Goal: Task Accomplishment & Management: Use online tool/utility

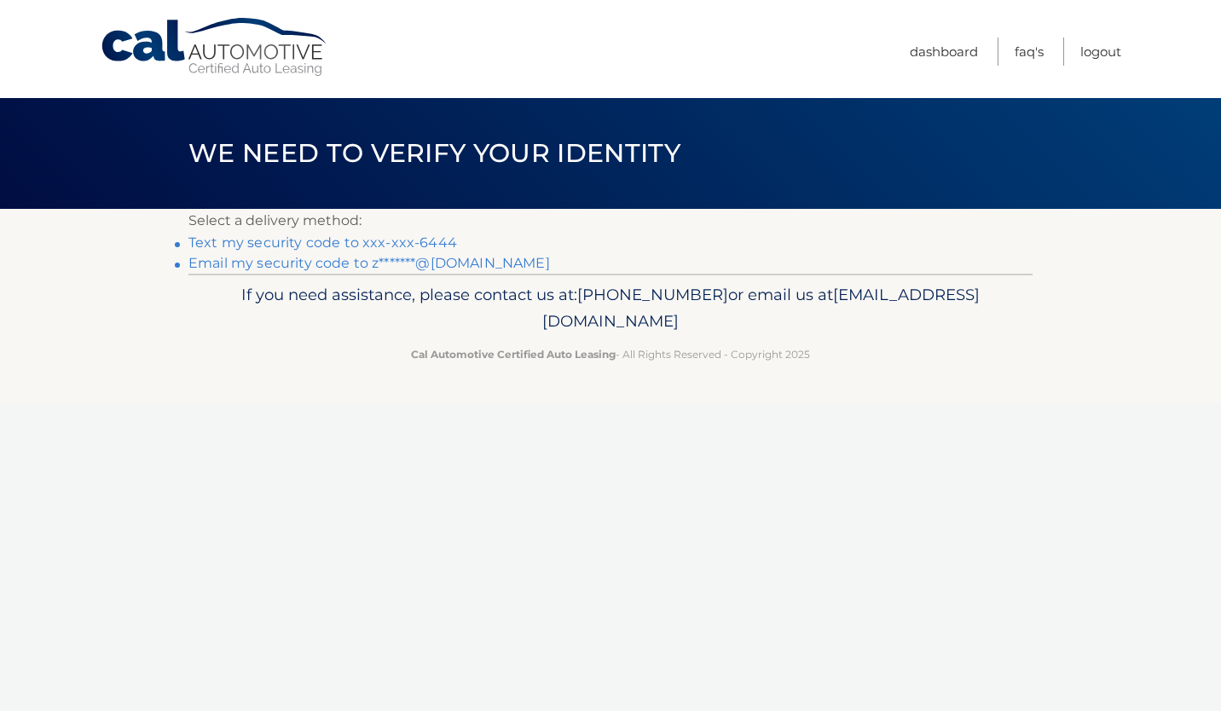
click at [393, 238] on link "Text my security code to xxx-xxx-6444" at bounding box center [322, 242] width 269 height 16
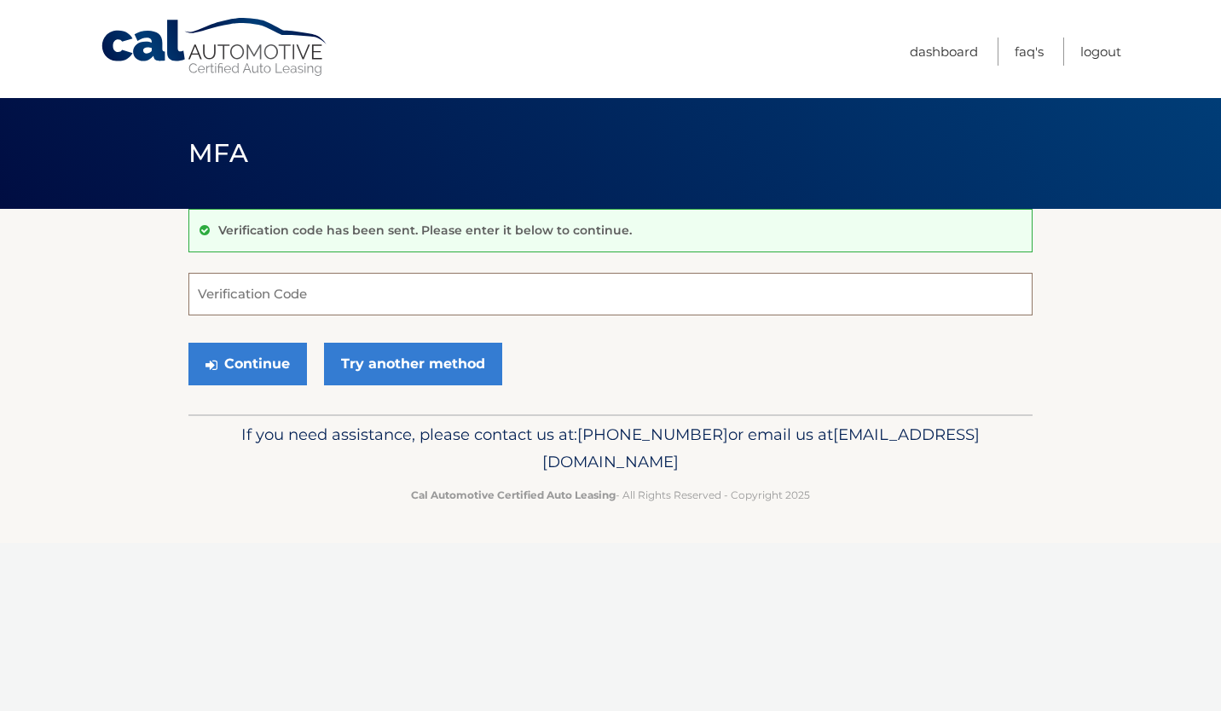
click at [225, 298] on input "Verification Code" at bounding box center [610, 294] width 844 height 43
type input "051475"
click at [275, 358] on button "Continue" at bounding box center [247, 364] width 119 height 43
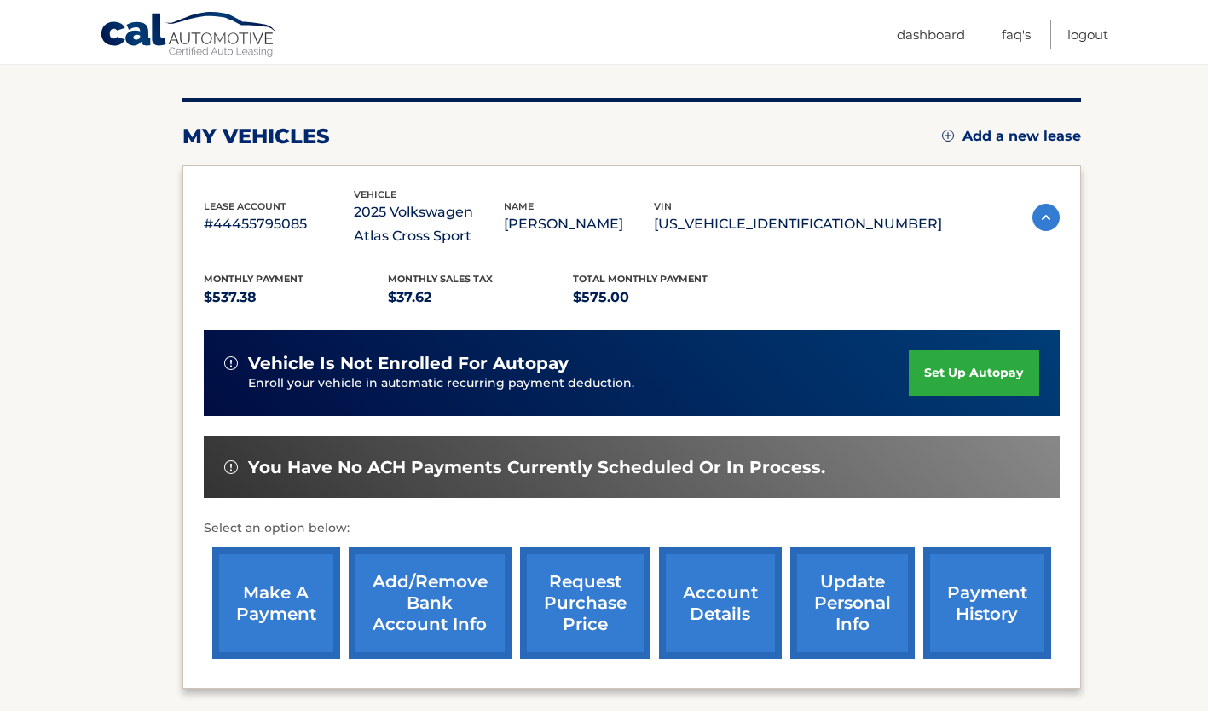
scroll to position [256, 0]
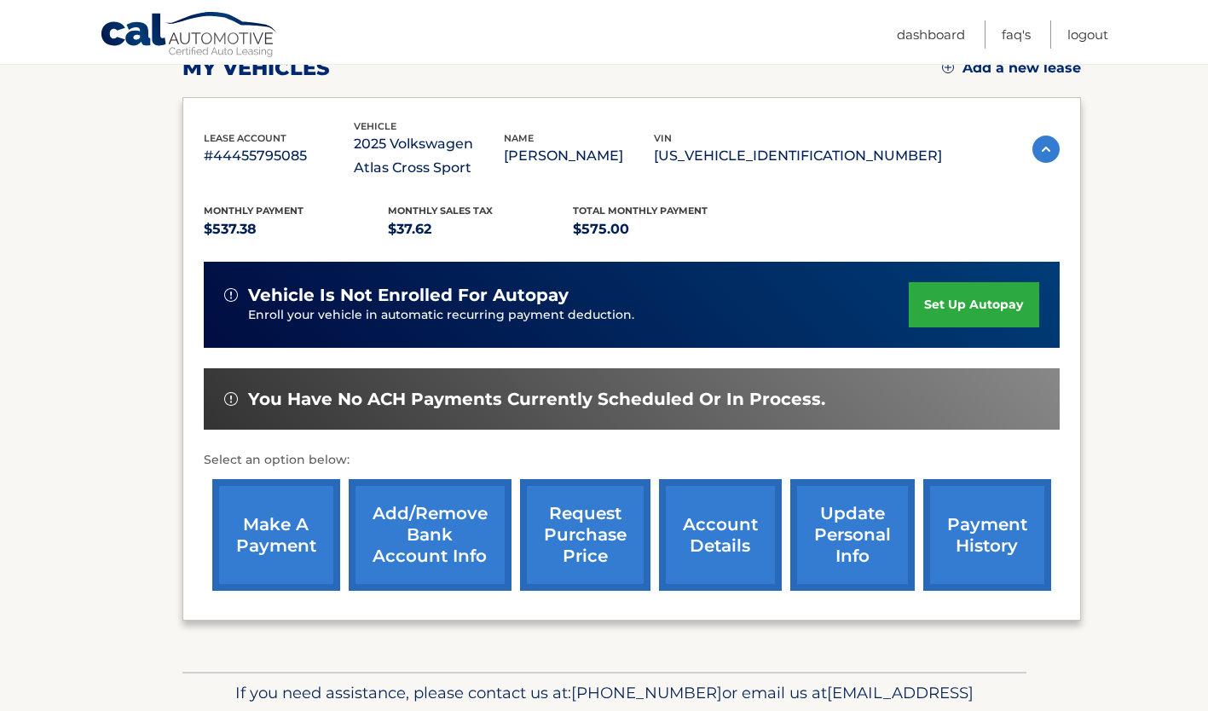
click at [276, 522] on link "make a payment" at bounding box center [276, 535] width 128 height 112
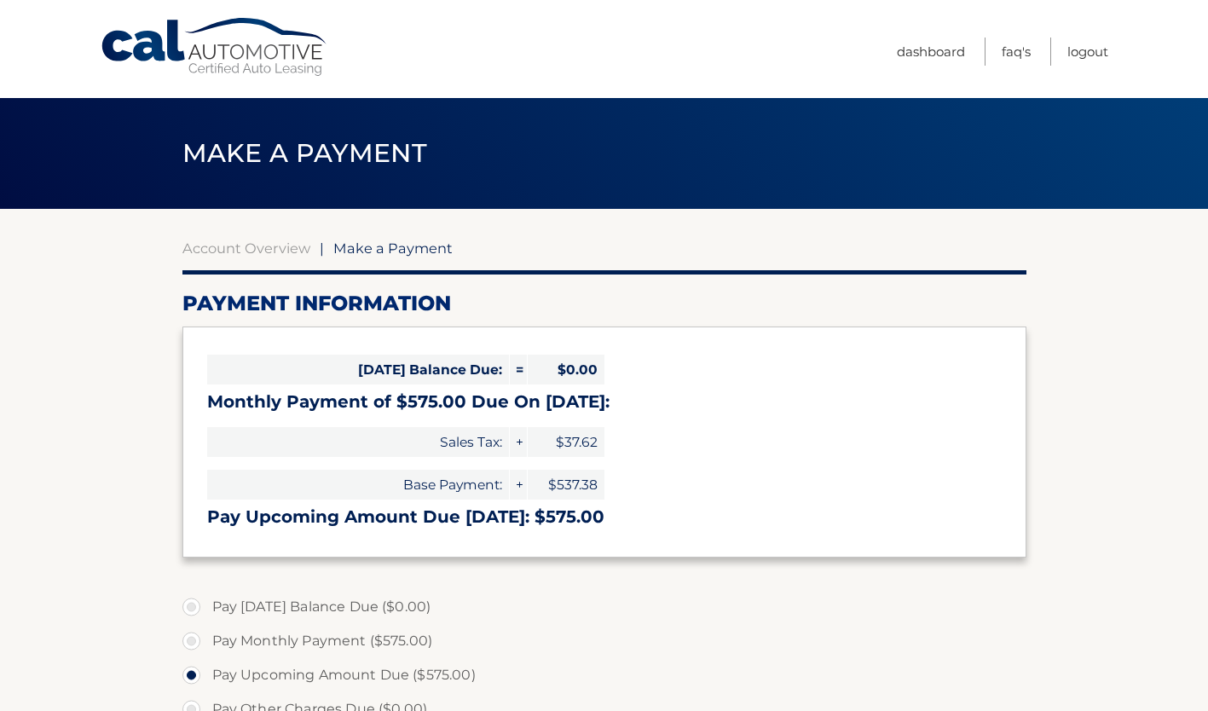
select select "MDk0NTQ0ODMtMDExOS00MzM0LTlmOWUtOWM3MTU4Y2M3MzM5"
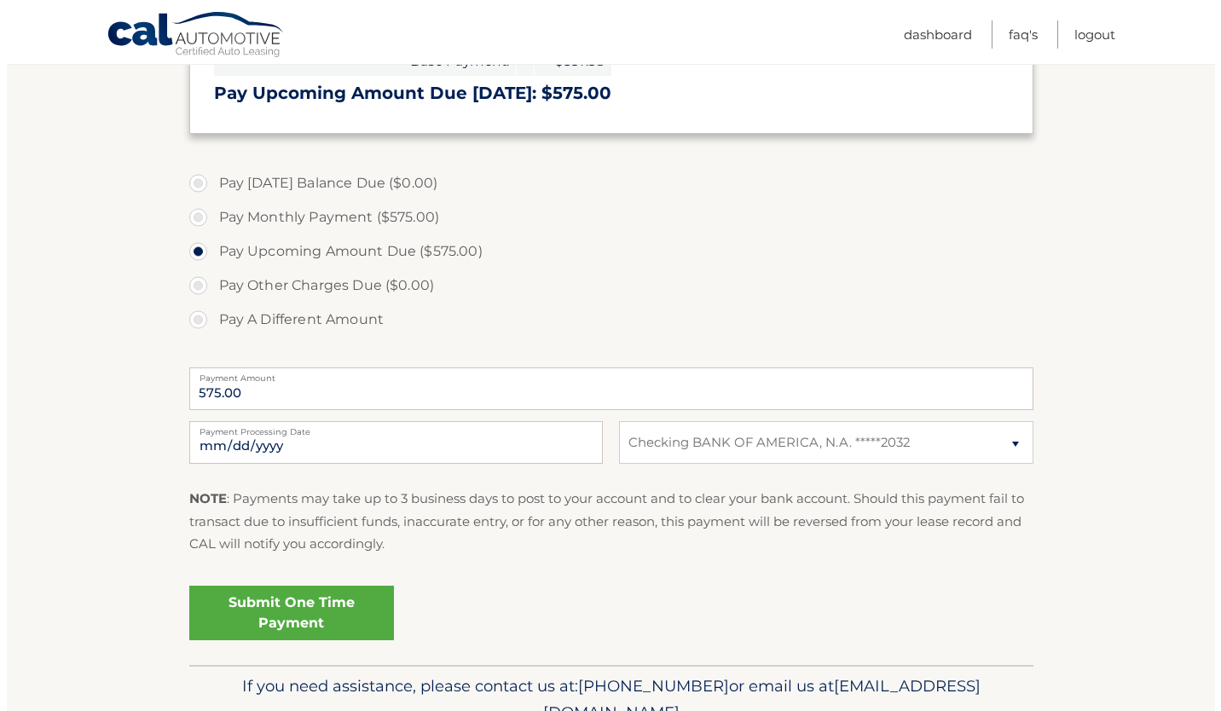
scroll to position [426, 0]
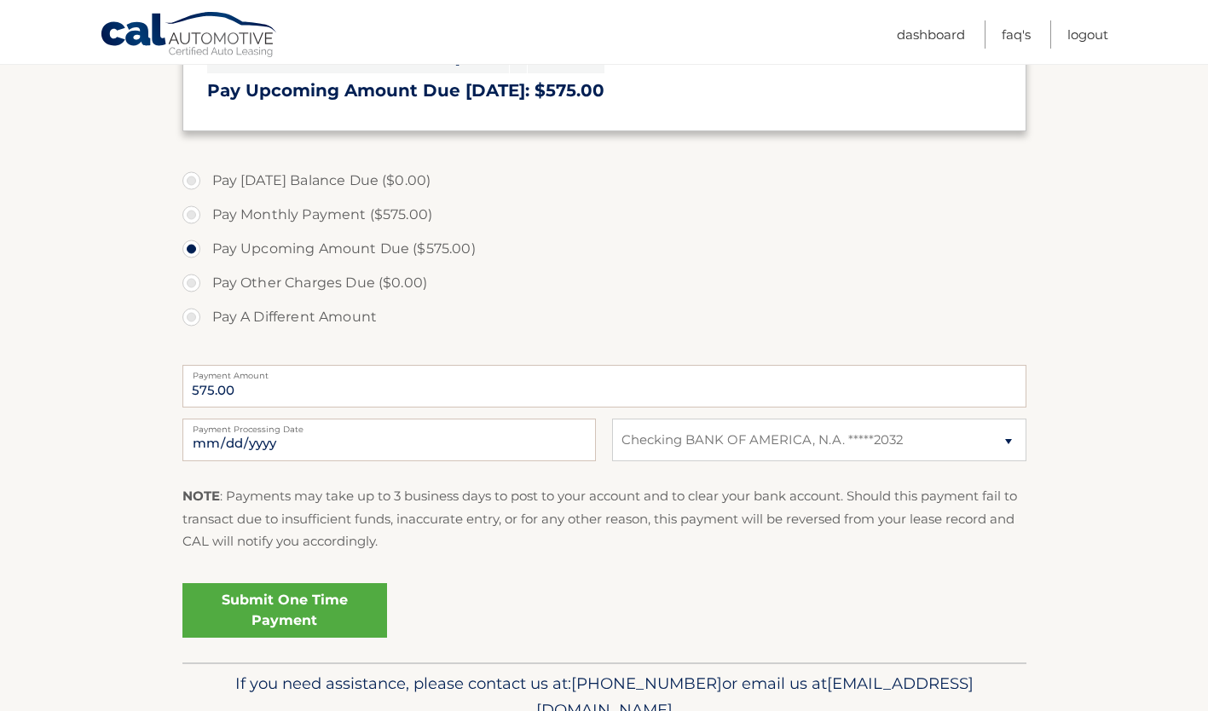
click at [323, 619] on link "Submit One Time Payment" at bounding box center [284, 610] width 205 height 55
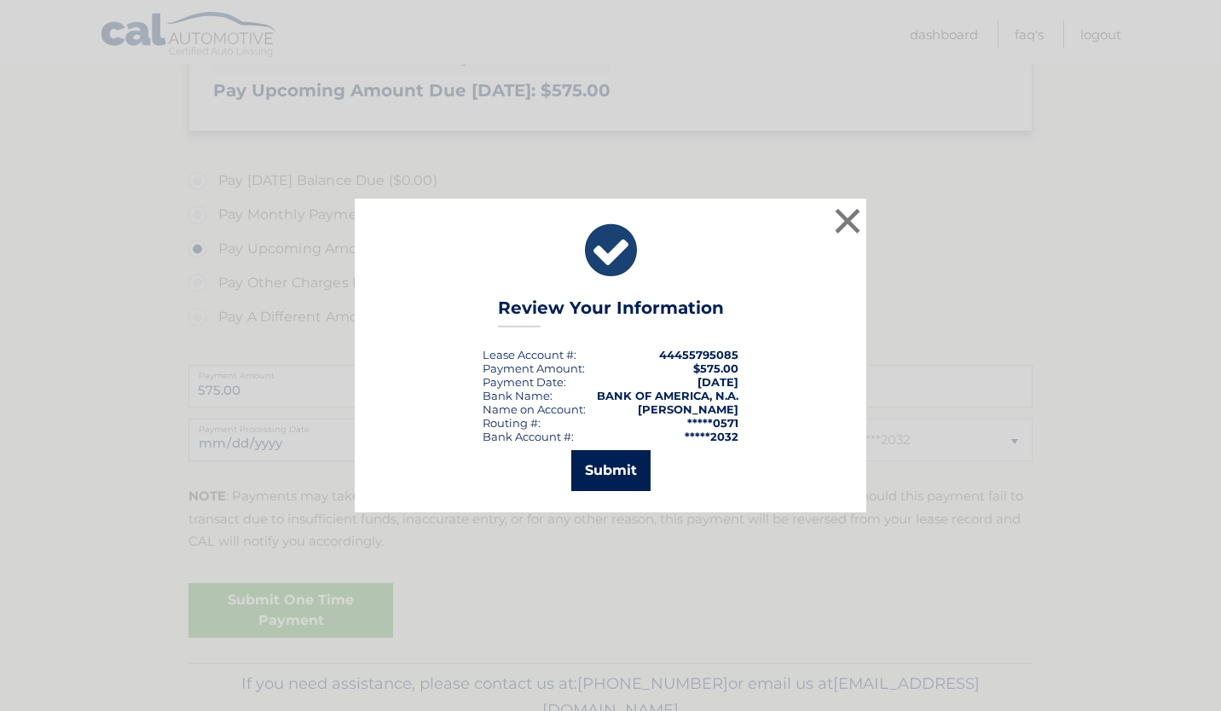
click at [617, 471] on button "Submit" at bounding box center [610, 470] width 79 height 41
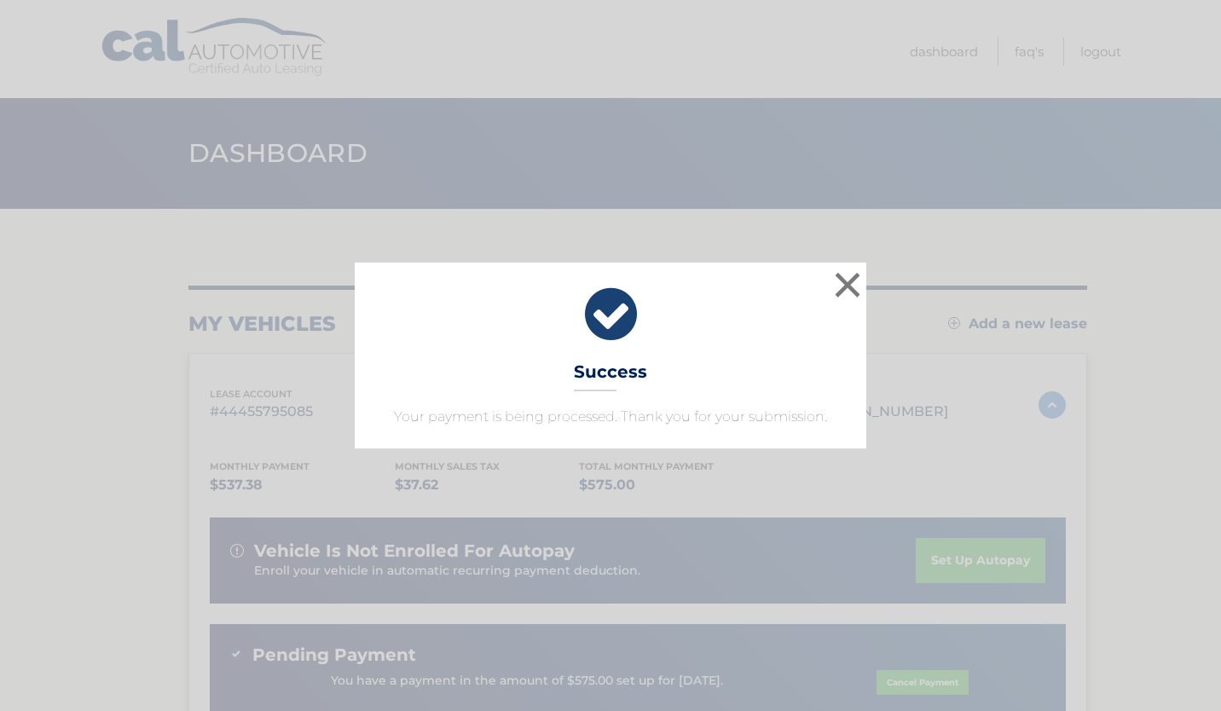
click at [616, 326] on icon at bounding box center [610, 314] width 469 height 61
click at [634, 360] on div "× Success Your payment is being processed. Thank you for your submission." at bounding box center [611, 356] width 512 height 186
click at [847, 285] on button "×" at bounding box center [847, 285] width 34 height 34
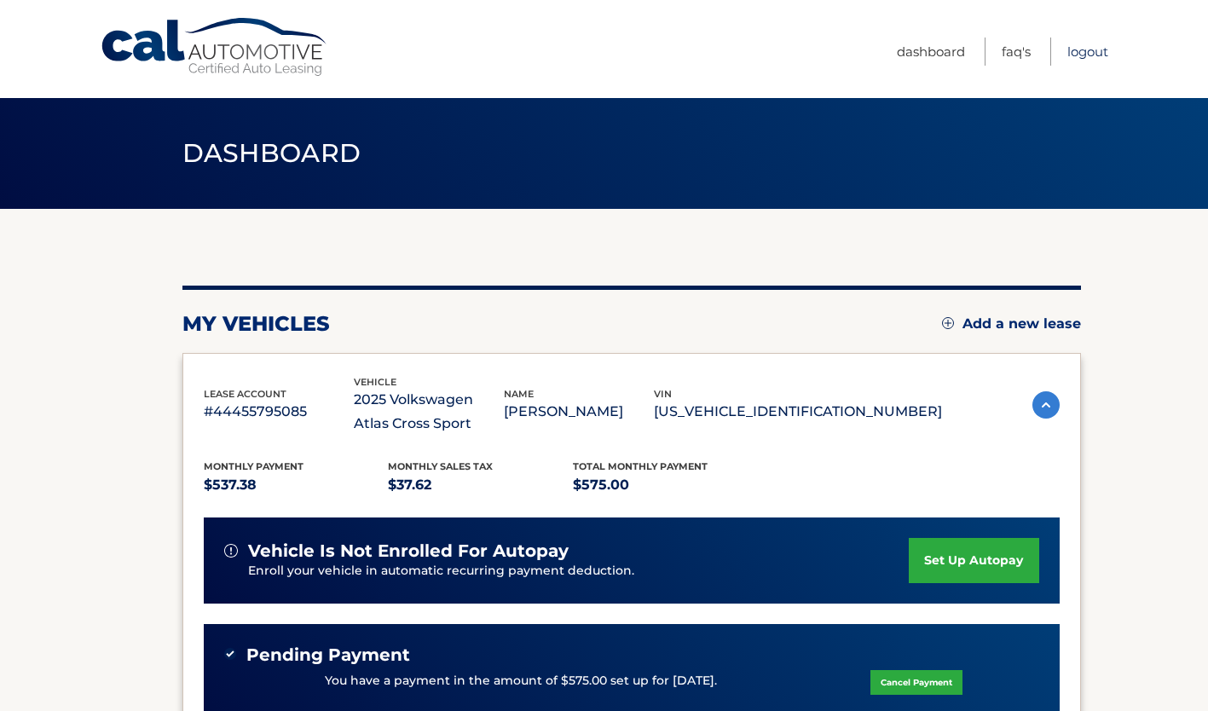
click at [1087, 53] on link "Logout" at bounding box center [1087, 52] width 41 height 28
